Goal: Task Accomplishment & Management: Use online tool/utility

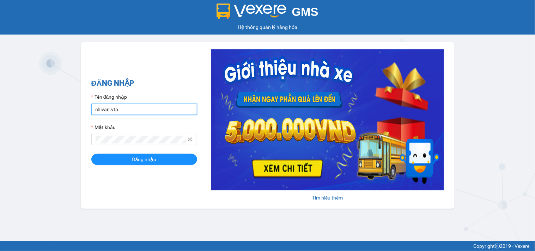
click at [143, 107] on input "chivan.vtp" at bounding box center [144, 109] width 106 height 11
type input "vanson.vtp"
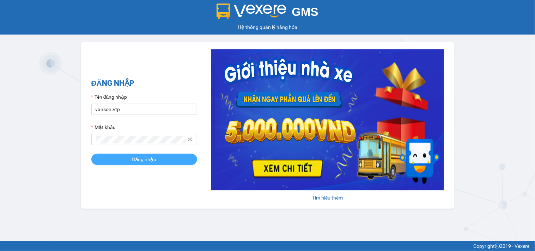
click at [160, 161] on button "Đăng nhập" at bounding box center [144, 159] width 106 height 11
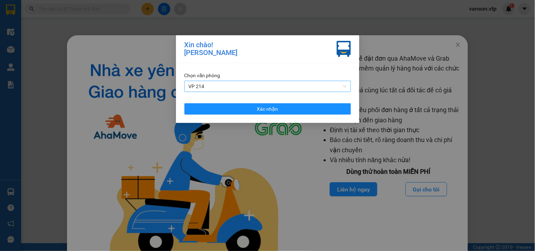
click at [256, 86] on span "VP 214" at bounding box center [268, 86] width 158 height 11
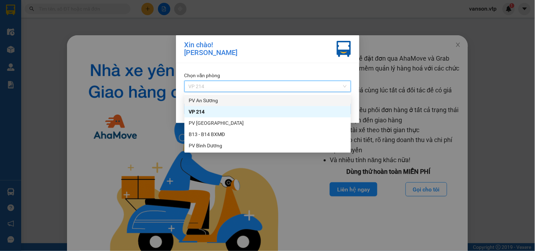
click at [225, 99] on div "PV An Sương" at bounding box center [268, 101] width 158 height 8
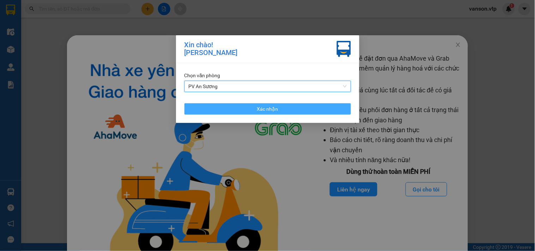
click at [251, 110] on button "Xác nhận" at bounding box center [267, 108] width 166 height 11
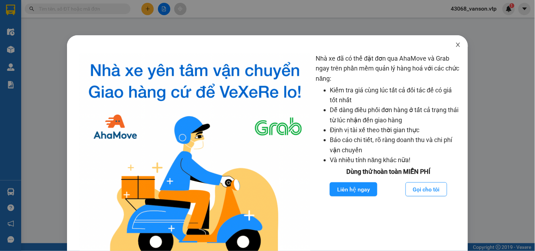
click at [456, 45] on icon "close" at bounding box center [458, 45] width 4 height 4
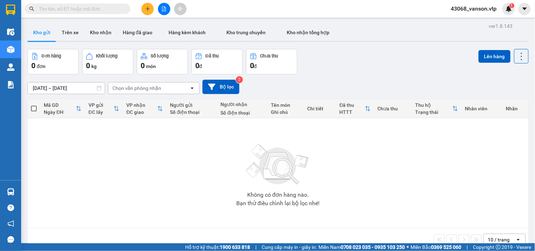
click at [86, 9] on input "text" at bounding box center [80, 9] width 83 height 8
paste input "0988340302"
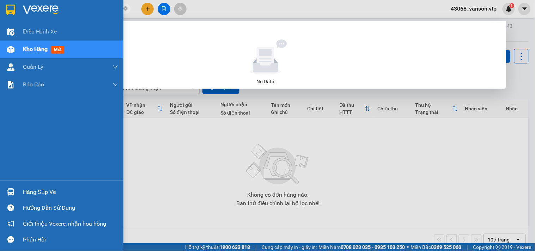
drag, startPoint x: 75, startPoint y: 6, endPoint x: 37, endPoint y: 43, distance: 53.6
click at [0, 16] on section "Kết quả tìm kiếm ( 0 ) Bộ lọc No Data 0988340302 43068_vanson.vtp 1 Điều hành x…" at bounding box center [267, 125] width 535 height 251
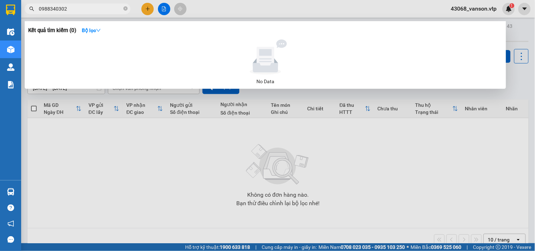
type input "0988340302"
click at [125, 11] on icon "close-circle" at bounding box center [125, 8] width 4 height 4
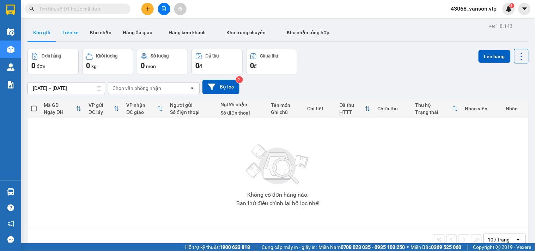
click at [73, 35] on button "Trên xe" at bounding box center [70, 32] width 28 height 17
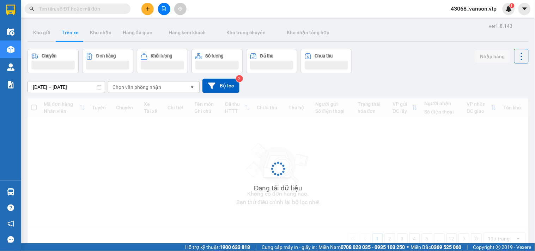
click at [181, 86] on div "Chọn văn phòng nhận" at bounding box center [148, 86] width 81 height 11
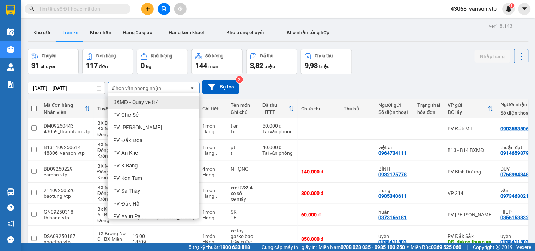
type input "a"
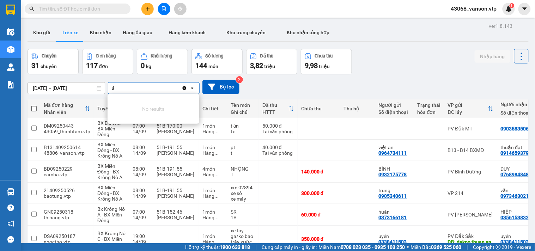
type input "á"
type input "as"
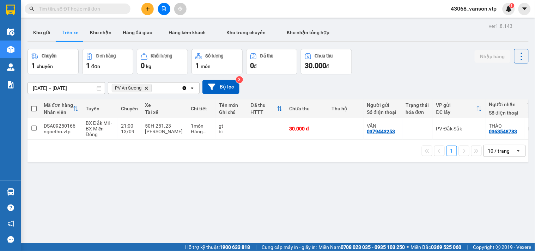
scroll to position [0, 80]
